Goal: Task Accomplishment & Management: Use online tool/utility

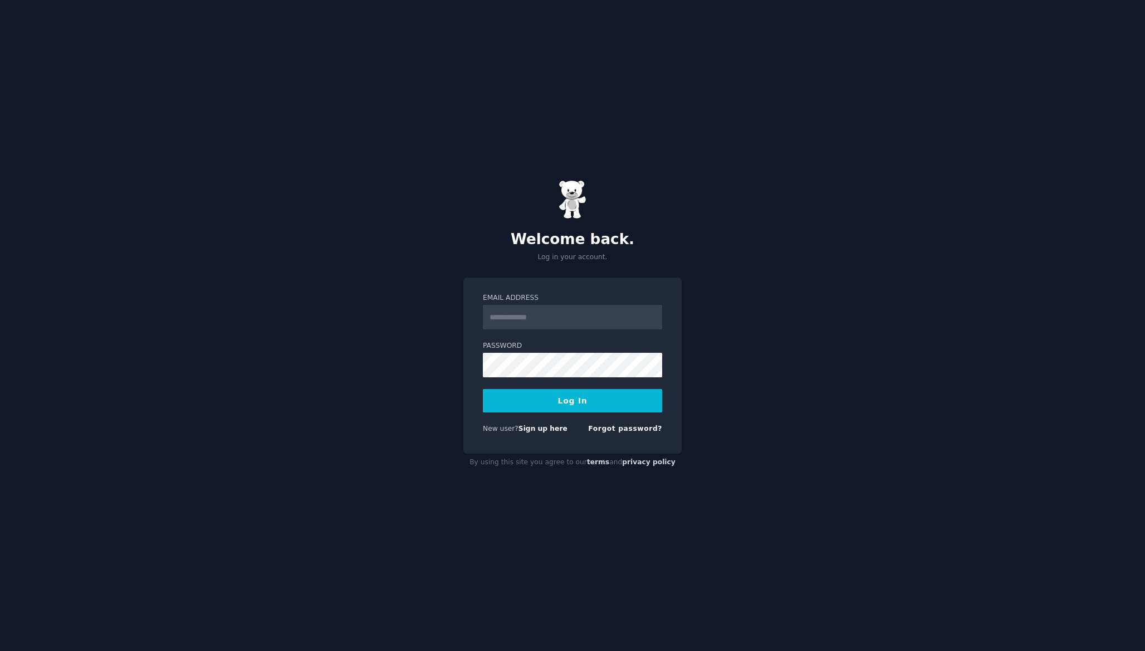
click at [558, 329] on form "Email Address Password Log In New user? Sign up here Forgot password?" at bounding box center [572, 365] width 179 height 145
click at [543, 320] on input "Email Address" at bounding box center [572, 317] width 179 height 25
type input "**********"
click at [483, 389] on button "Log In" at bounding box center [572, 400] width 179 height 23
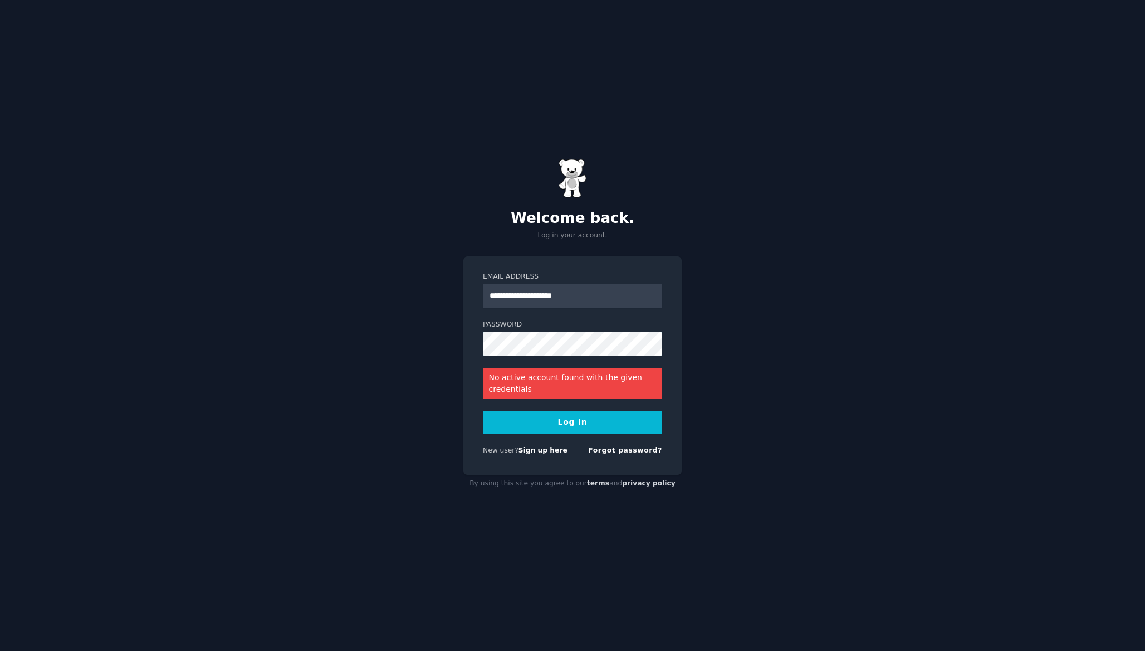
click at [483, 411] on button "Log In" at bounding box center [572, 422] width 179 height 23
click at [582, 418] on button "Log In" at bounding box center [572, 422] width 179 height 23
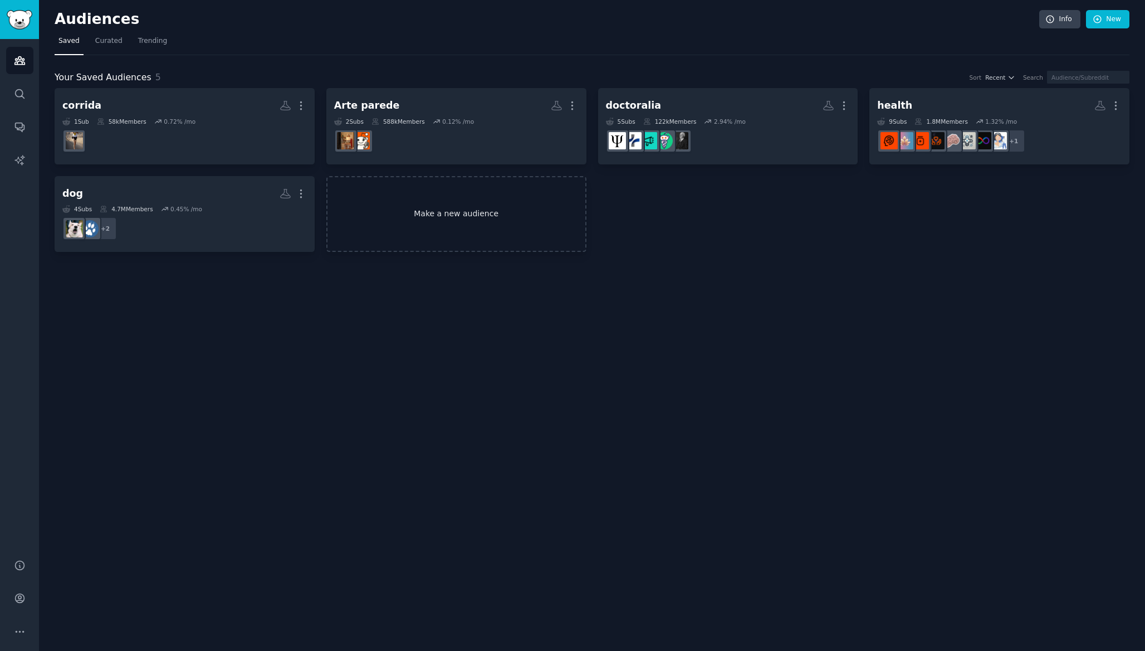
click at [481, 224] on link "Make a new audience" at bounding box center [456, 214] width 260 height 76
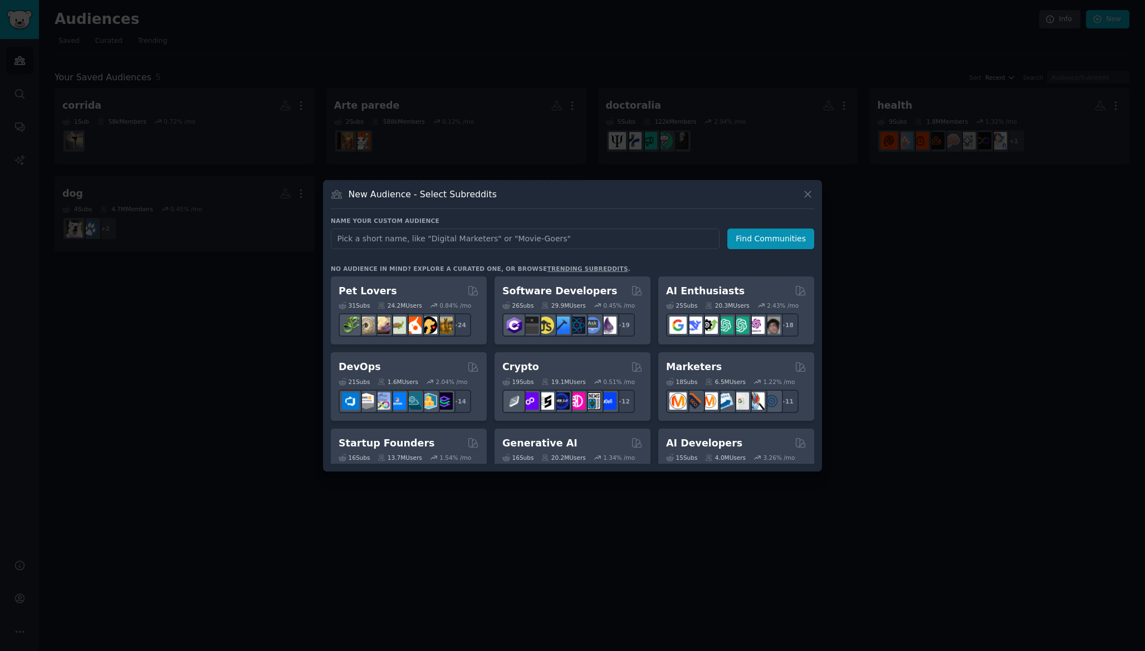
click at [447, 240] on input "text" at bounding box center [525, 238] width 389 height 21
type input "música"
click at [444, 240] on input "música" at bounding box center [525, 238] width 389 height 21
click button "Find Communities" at bounding box center [770, 238] width 87 height 21
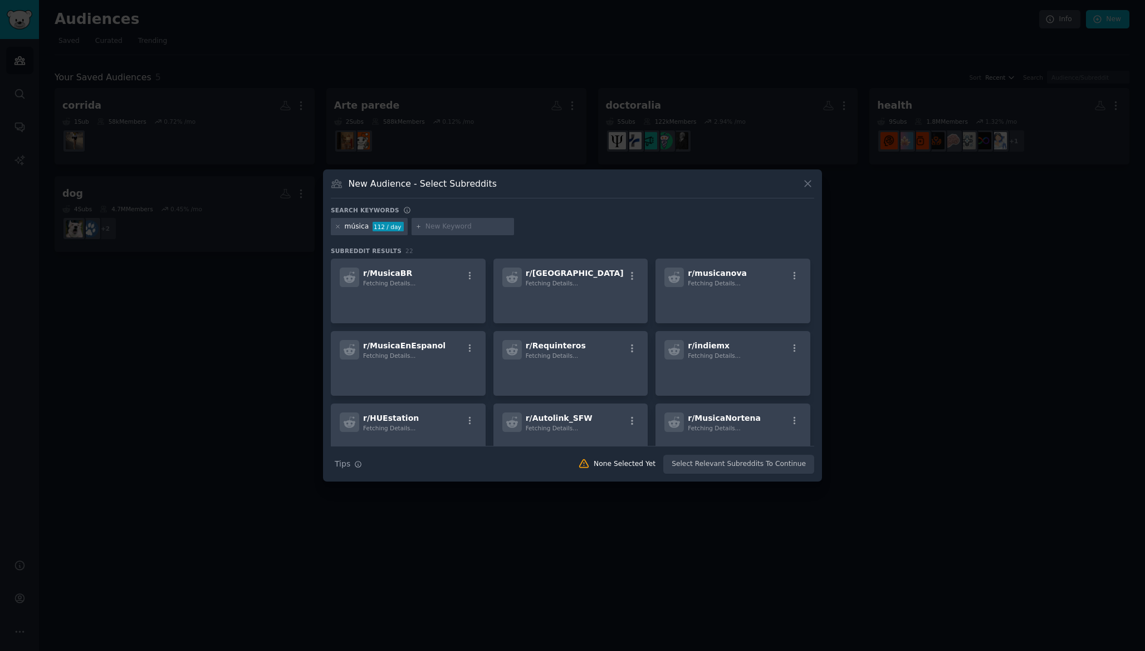
click at [361, 227] on div "música" at bounding box center [357, 227] width 25 height 10
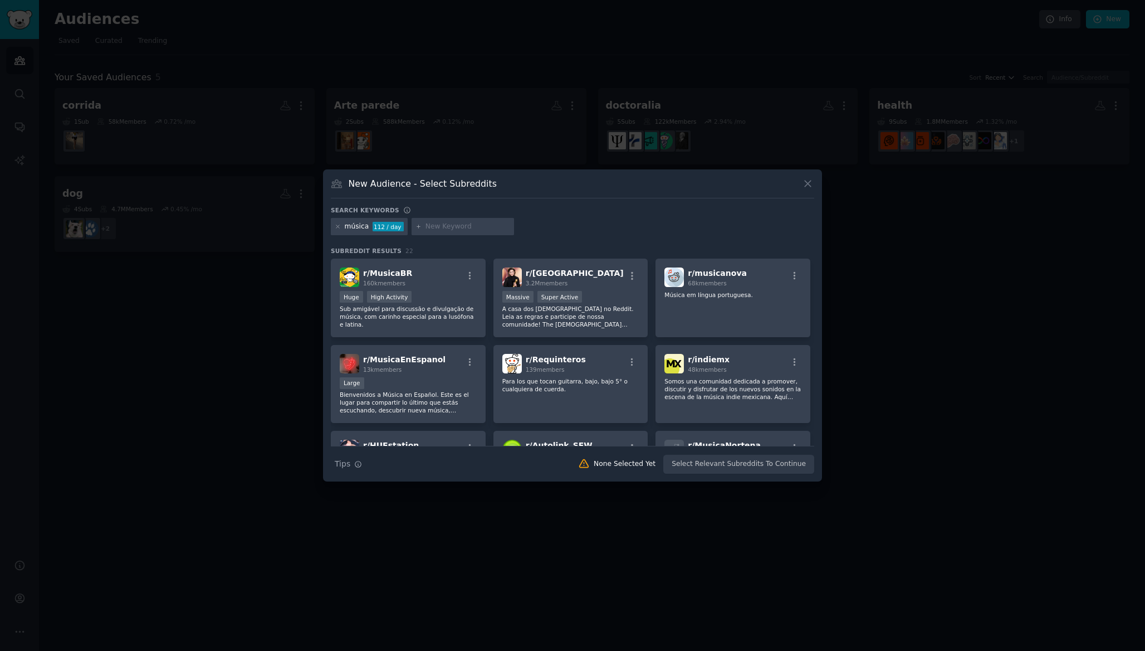
click at [340, 224] on div "música 112 / day" at bounding box center [369, 227] width 77 height 18
click at [338, 224] on icon at bounding box center [338, 226] width 6 height 6
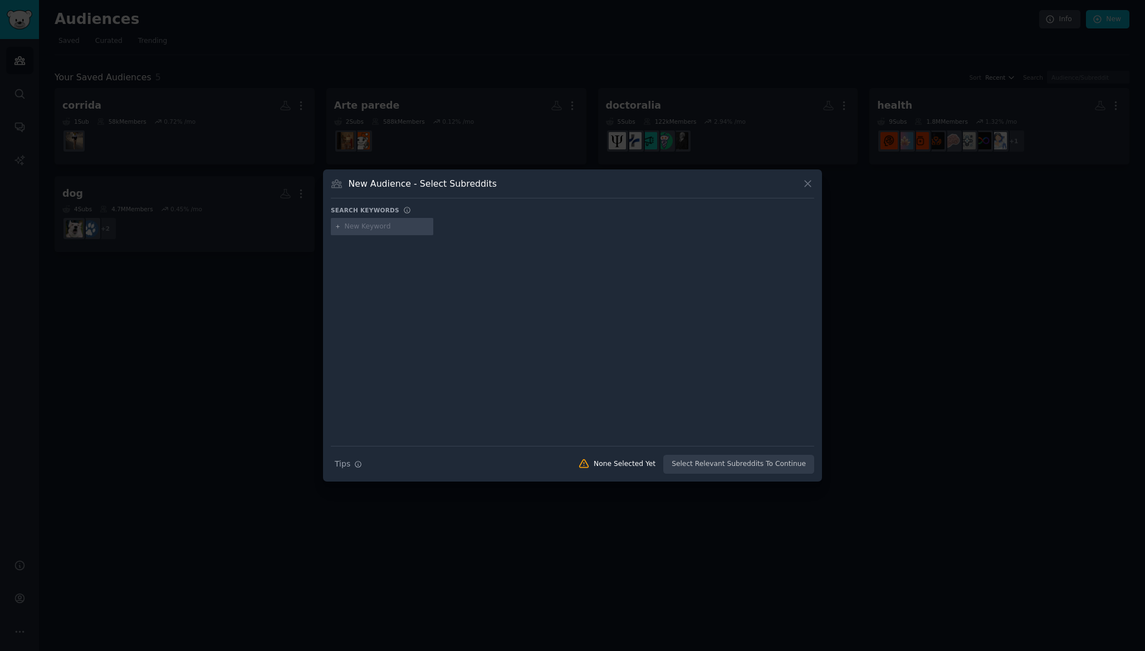
click at [356, 225] on input "text" at bounding box center [387, 227] width 85 height 10
type input "music"
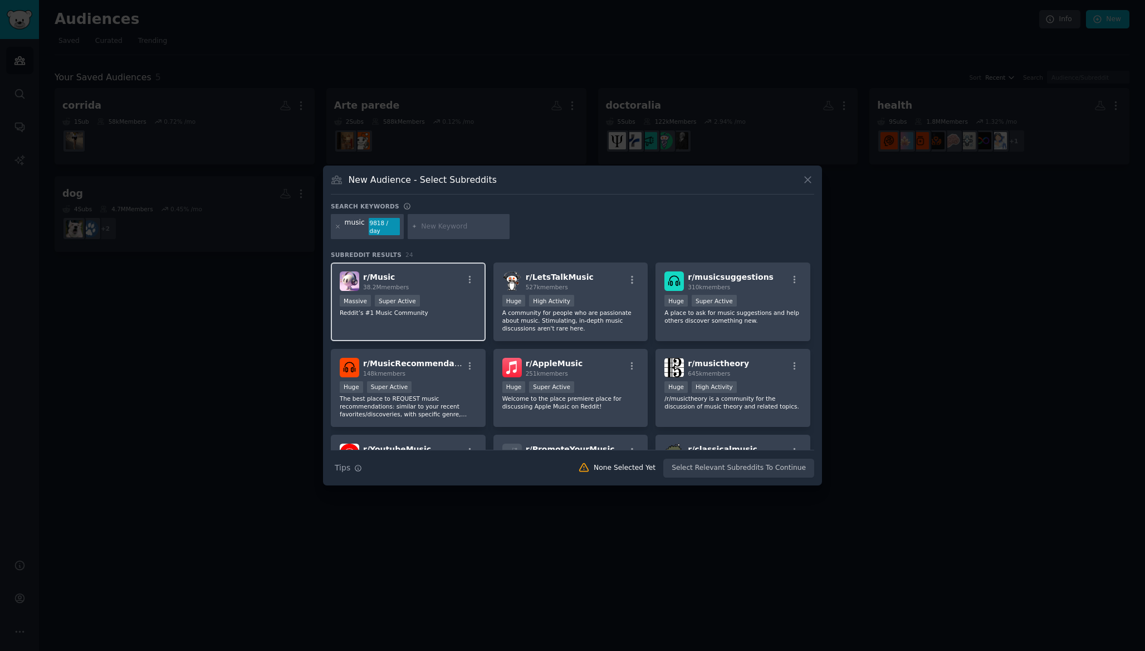
click at [428, 284] on div "r/ Music 38.2M members" at bounding box center [408, 280] width 137 height 19
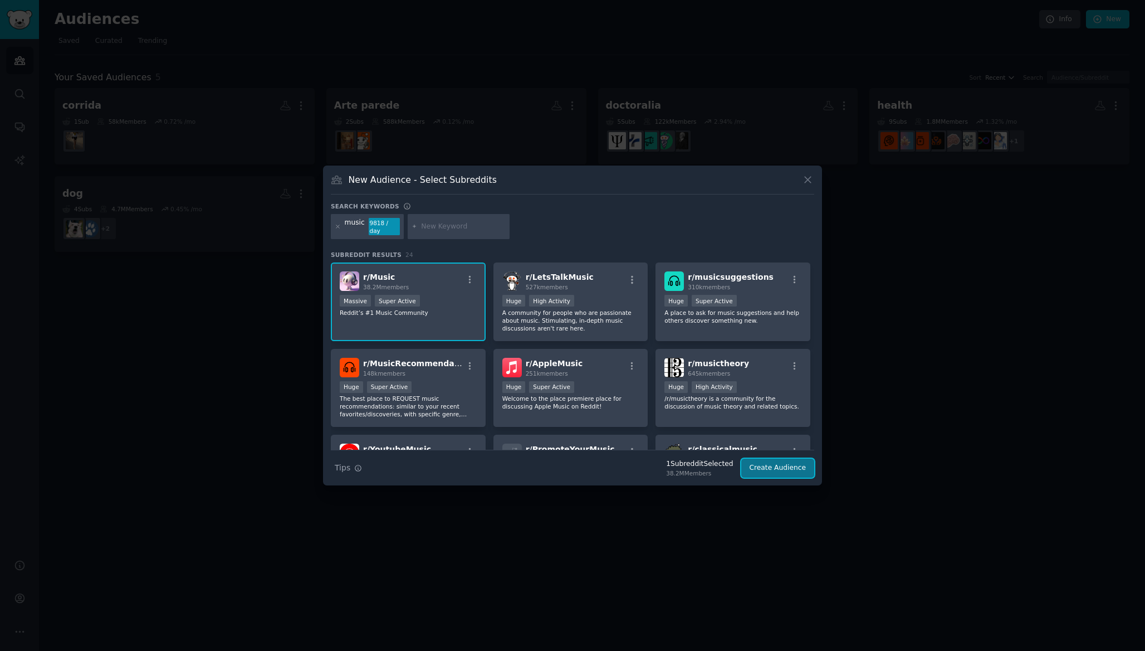
click at [774, 462] on button "Create Audience" at bounding box center [778, 467] width 74 height 19
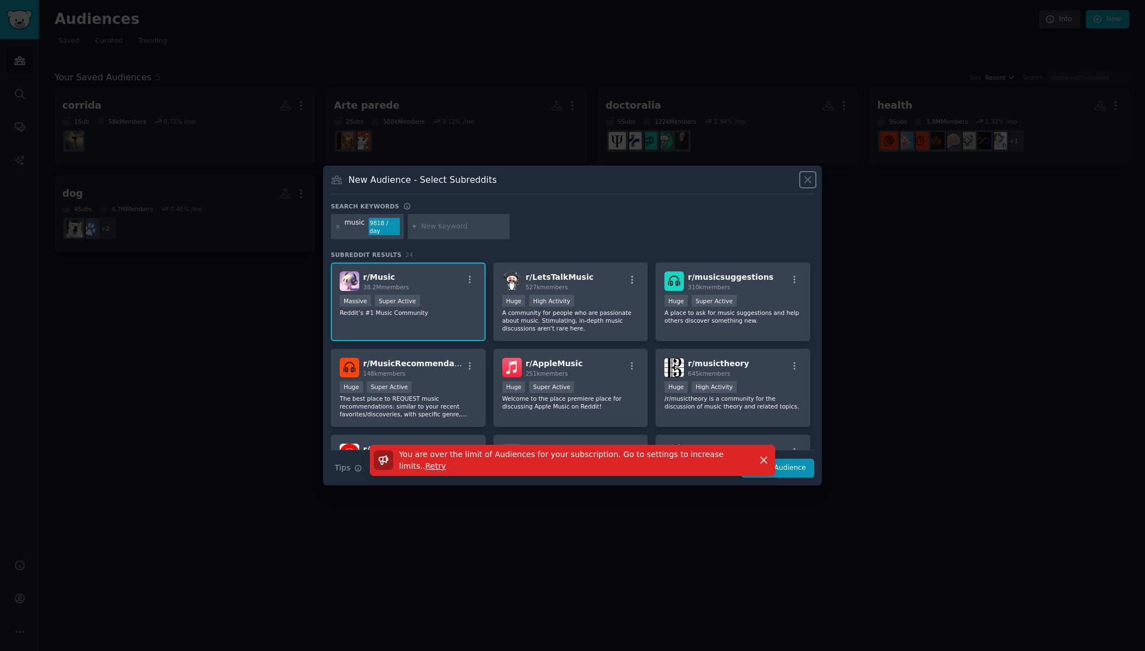
click at [811, 176] on icon at bounding box center [808, 180] width 12 height 12
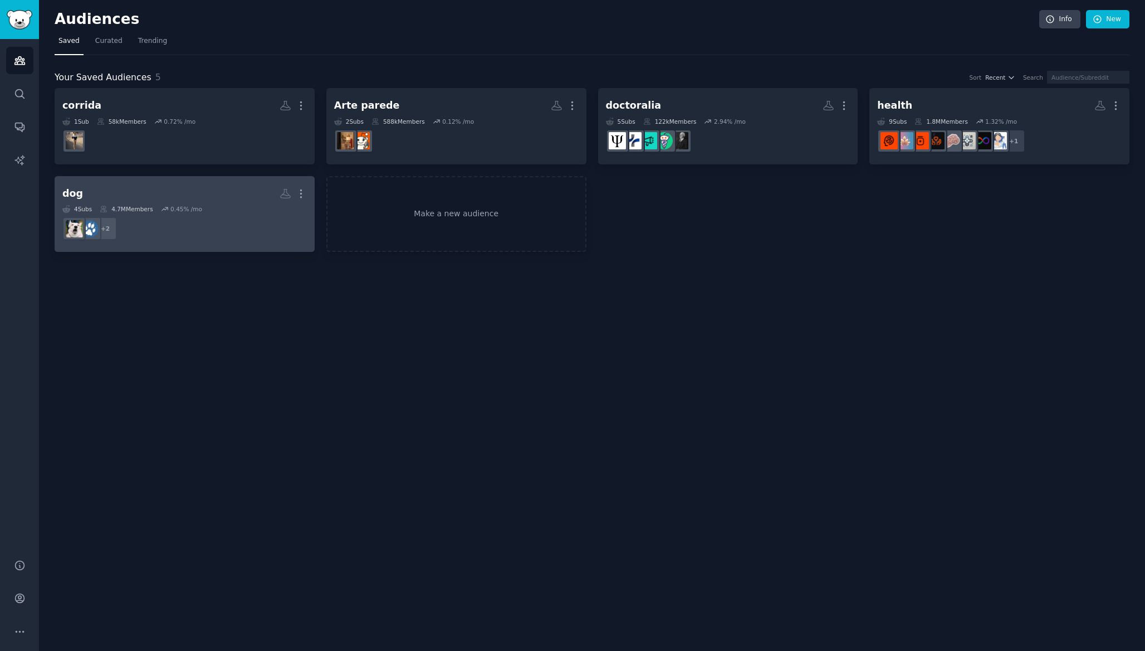
click at [169, 220] on dd "r/DogTrainingTips, r/Dogtraining + 2" at bounding box center [184, 228] width 245 height 31
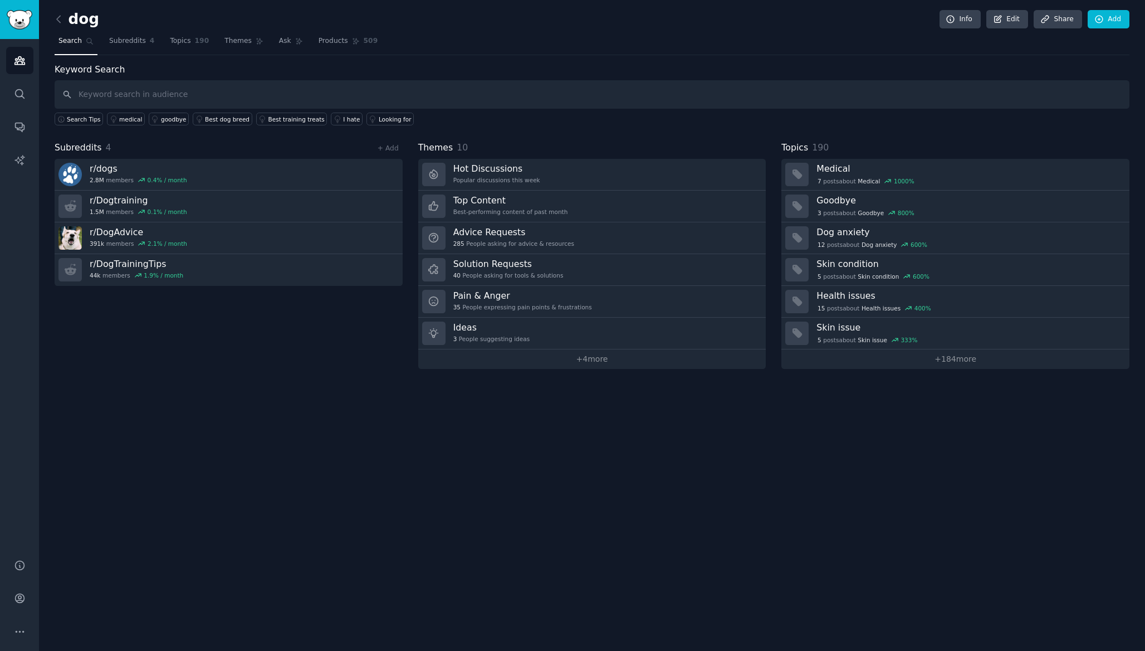
click at [805, 69] on div "Keyword Search Search Tips medical goodbye Best dog breed Best training treats …" at bounding box center [592, 94] width 1075 height 63
